Goal: Book appointment/travel/reservation

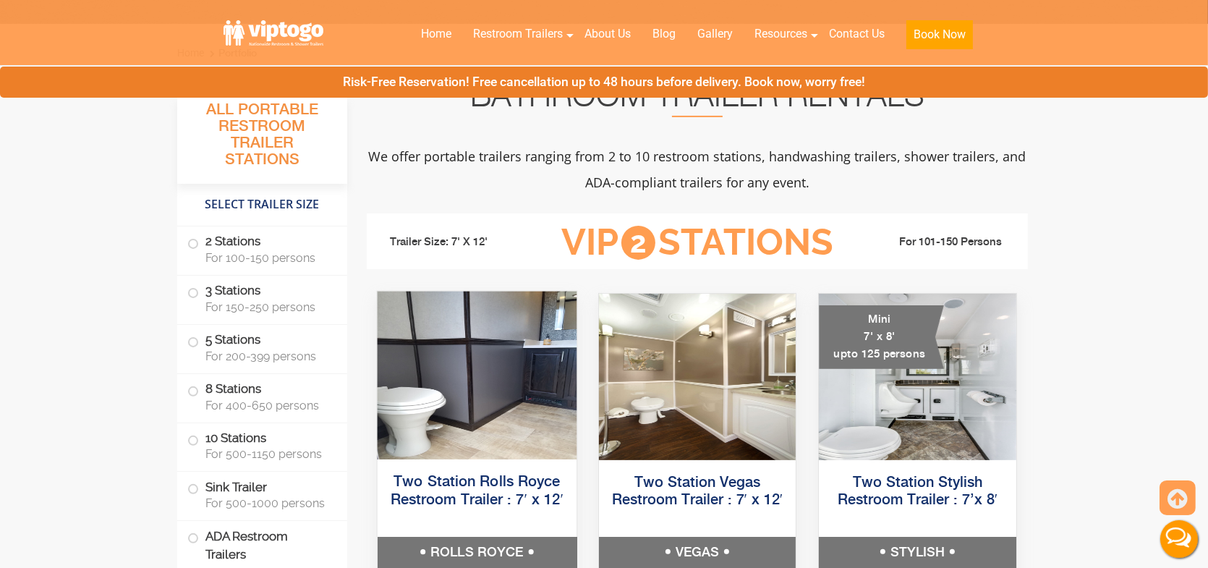
scroll to position [506, 0]
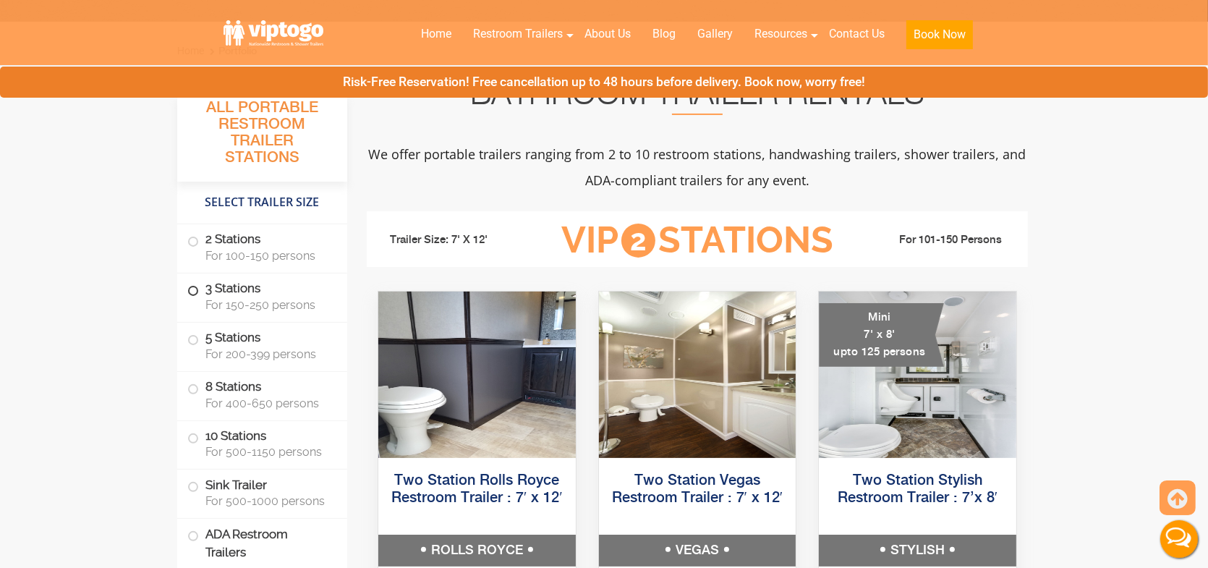
click at [278, 307] on span "For 150-250 persons" at bounding box center [267, 305] width 124 height 14
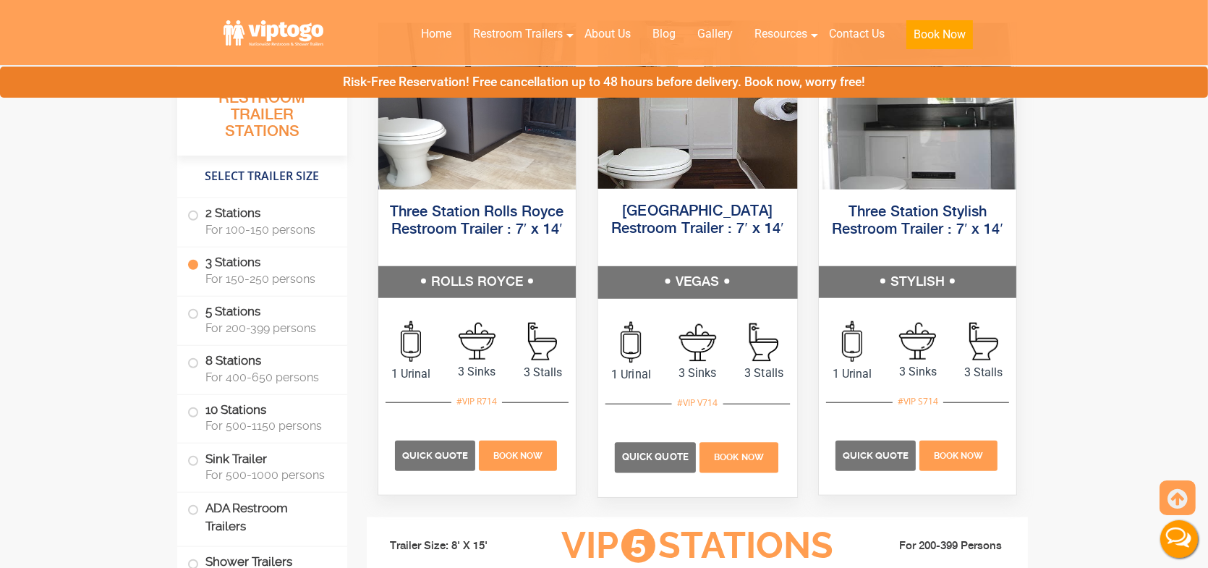
scroll to position [1759, 0]
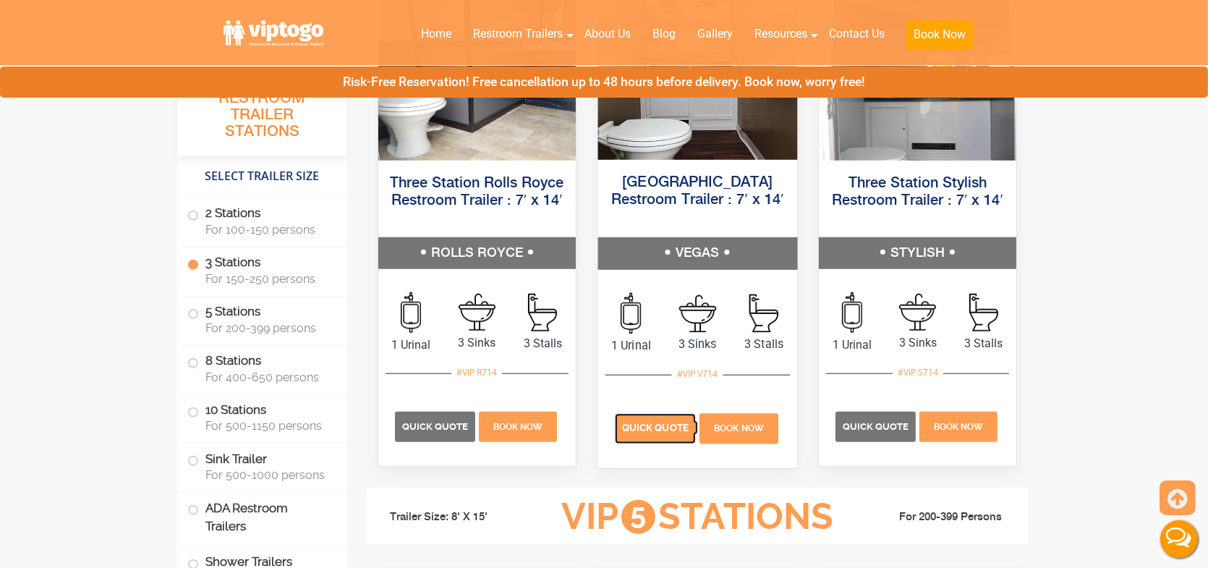
click at [671, 437] on p "Quick Quote" at bounding box center [655, 428] width 81 height 30
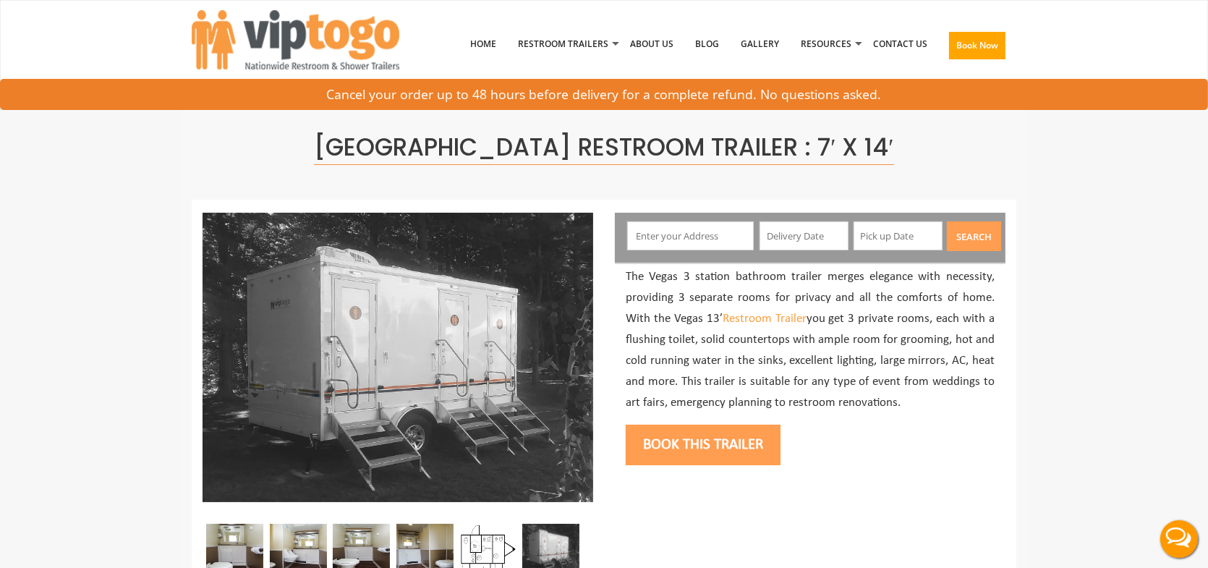
click at [715, 228] on input "text" at bounding box center [690, 235] width 127 height 29
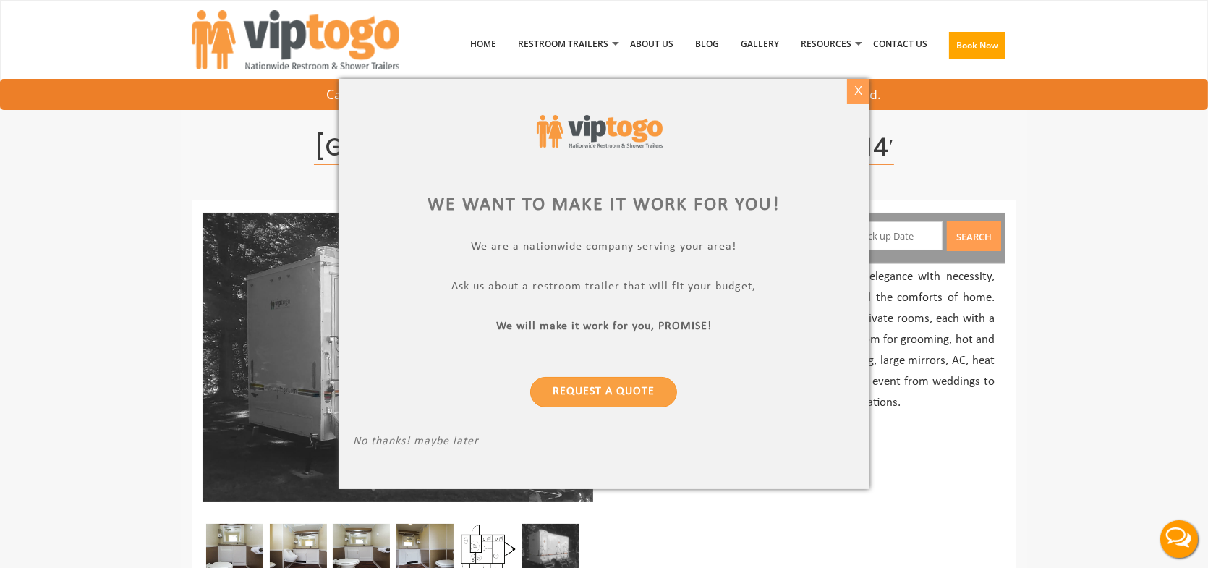
click at [861, 85] on div "X" at bounding box center [858, 91] width 22 height 25
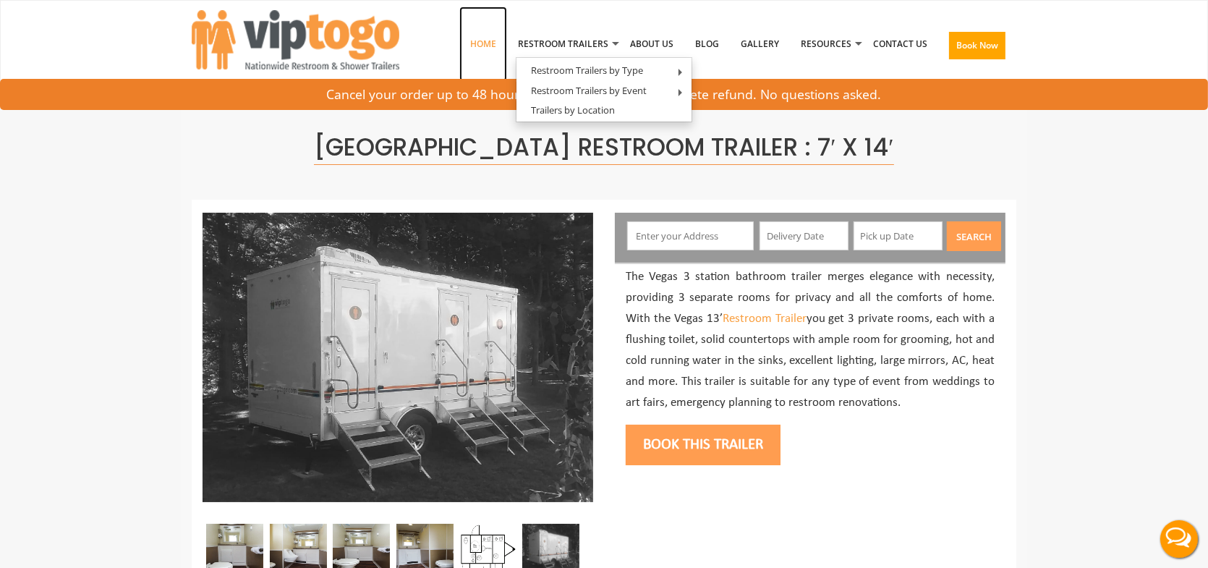
click at [479, 42] on link "Home" at bounding box center [483, 44] width 48 height 75
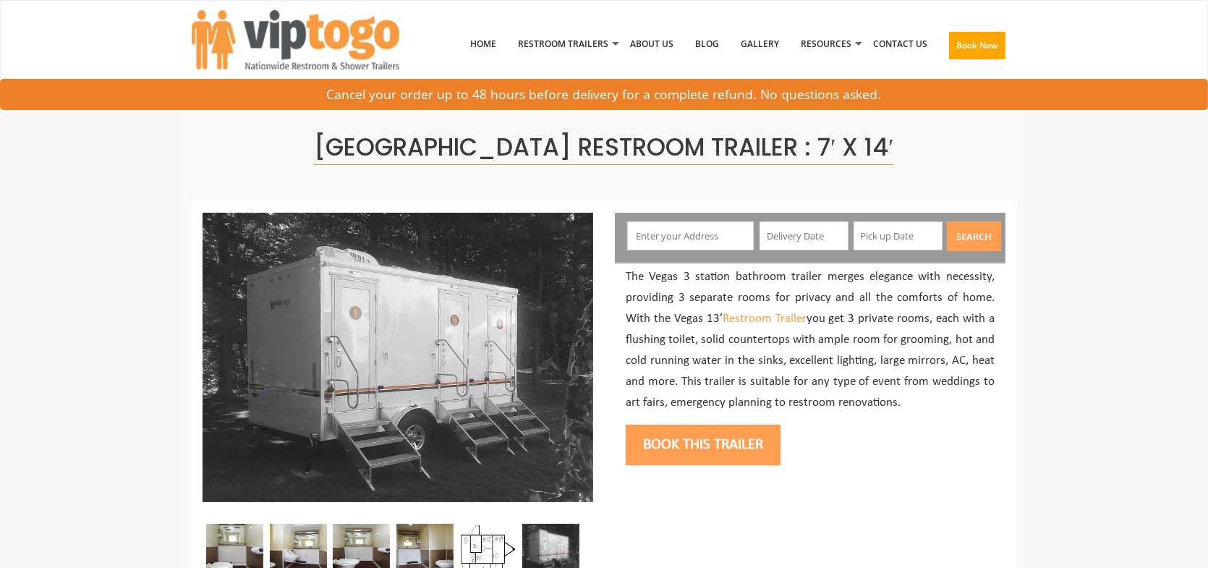
click at [648, 284] on p "The Vegas 3 station bathroom trailer merges elegance with necessity, providing …" at bounding box center [809, 340] width 369 height 146
click at [665, 253] on div "Search" at bounding box center [810, 238] width 390 height 50
click at [667, 239] on input "text" at bounding box center [690, 235] width 127 height 29
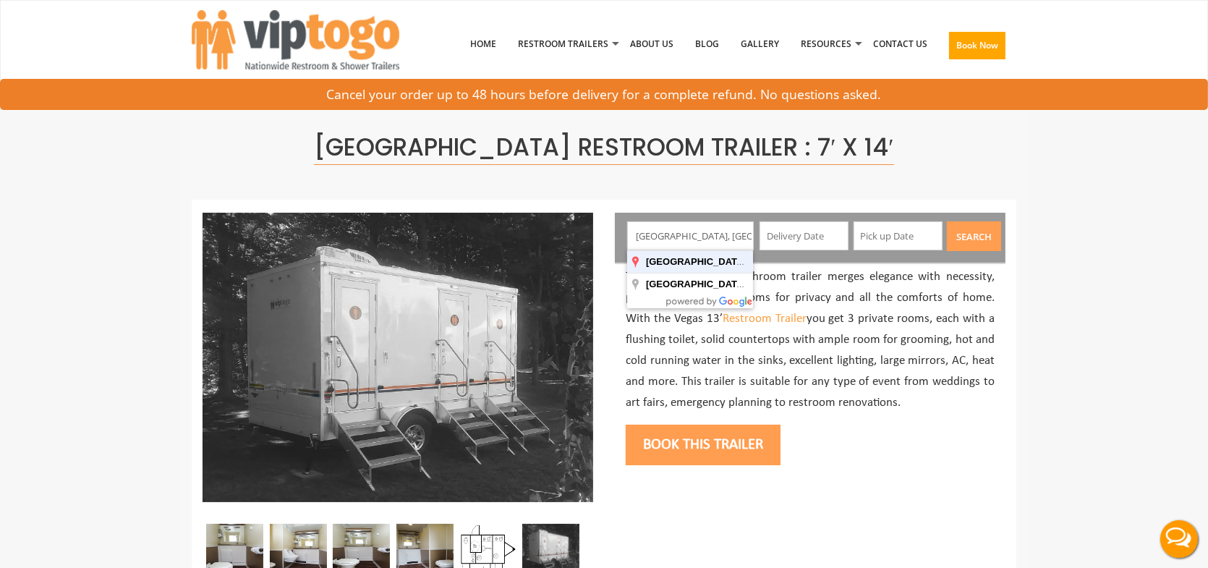
type input "Great Falls, VA, USA"
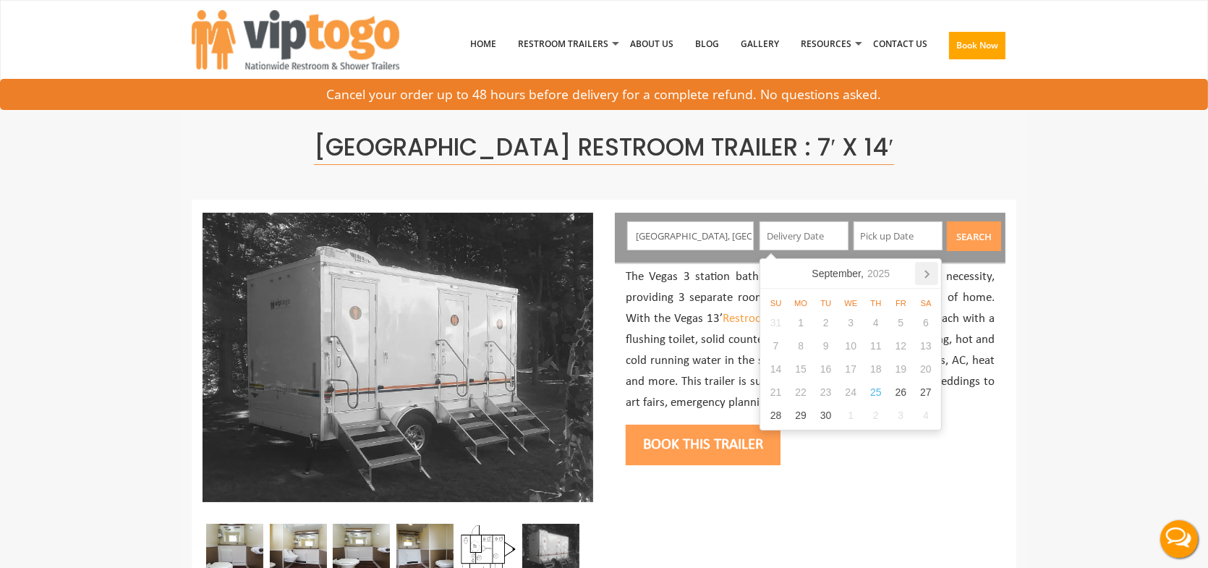
click at [928, 278] on icon at bounding box center [926, 273] width 23 height 23
click at [795, 342] on div "6" at bounding box center [800, 345] width 25 height 23
click at [818, 239] on input "10/06/2025" at bounding box center [803, 235] width 89 height 29
click at [903, 341] on div "10" at bounding box center [900, 345] width 25 height 23
type input "10/10/2025"
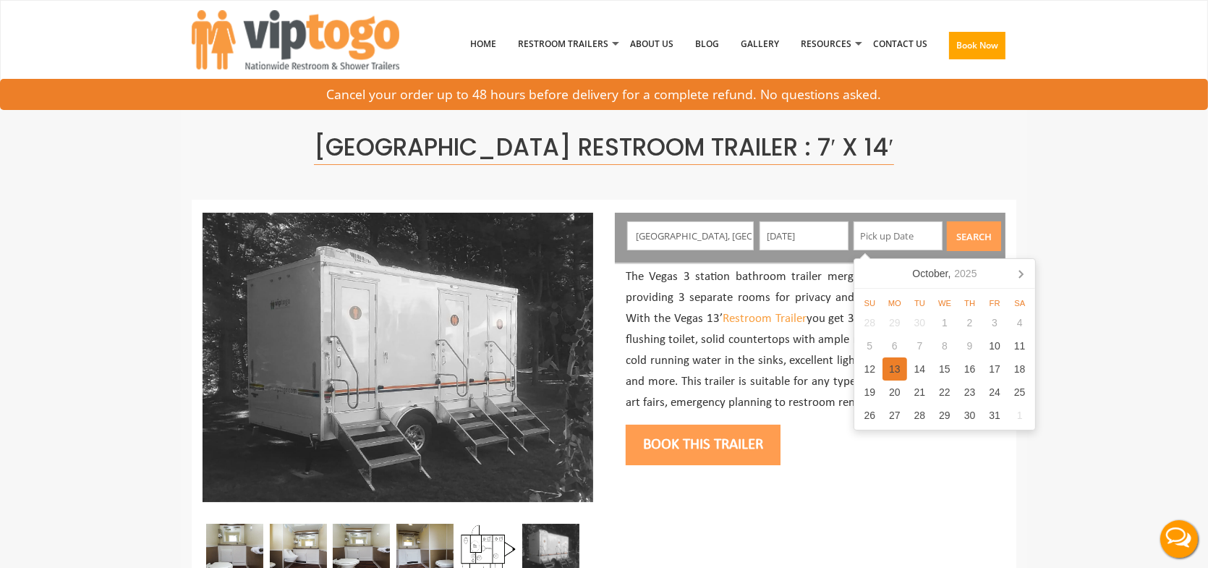
click at [889, 372] on div "13" at bounding box center [894, 368] width 25 height 23
type input "10/13/2025"
click at [974, 228] on button "Search" at bounding box center [974, 236] width 54 height 30
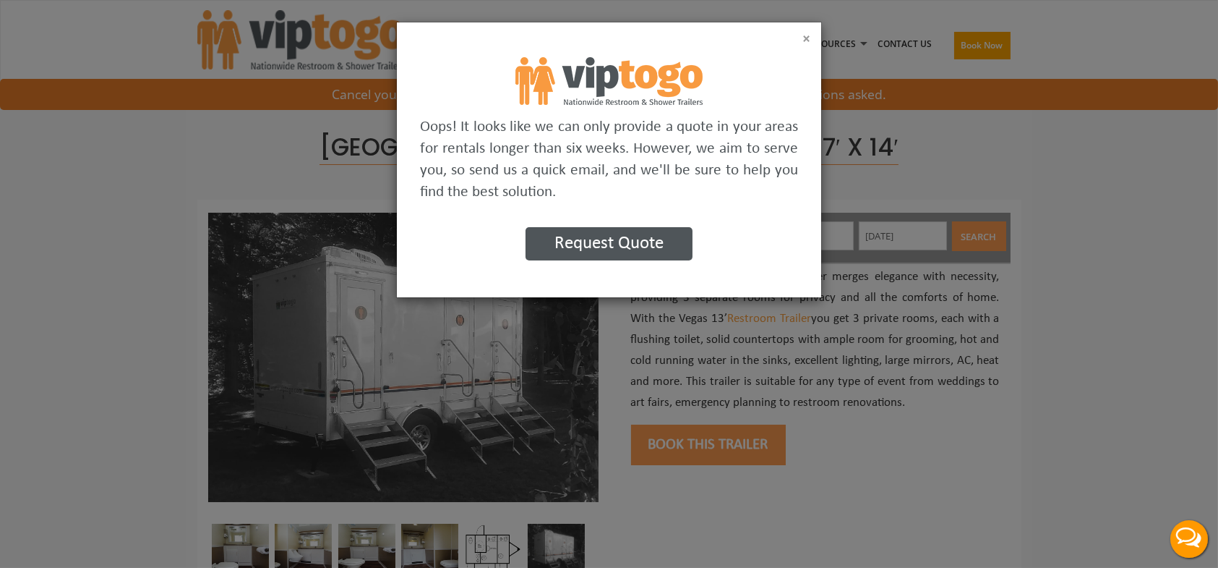
click at [804, 40] on button "×" at bounding box center [807, 39] width 8 height 14
